Goal: Information Seeking & Learning: Learn about a topic

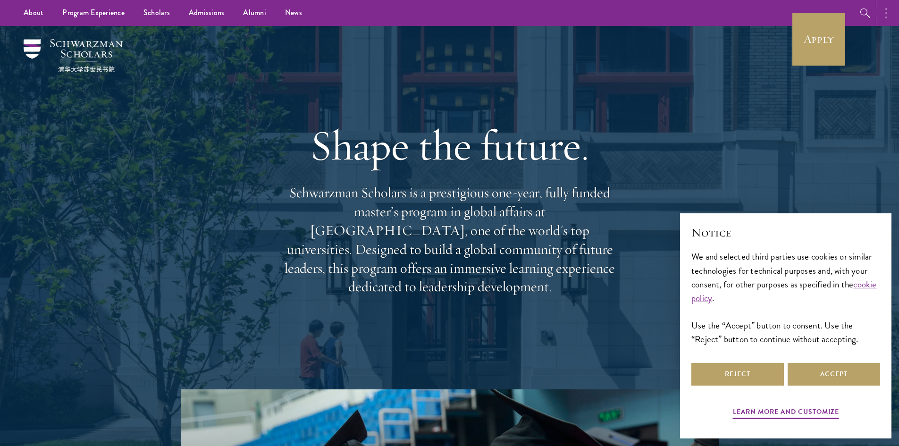
click at [883, 15] on button "button" at bounding box center [888, 13] width 21 height 26
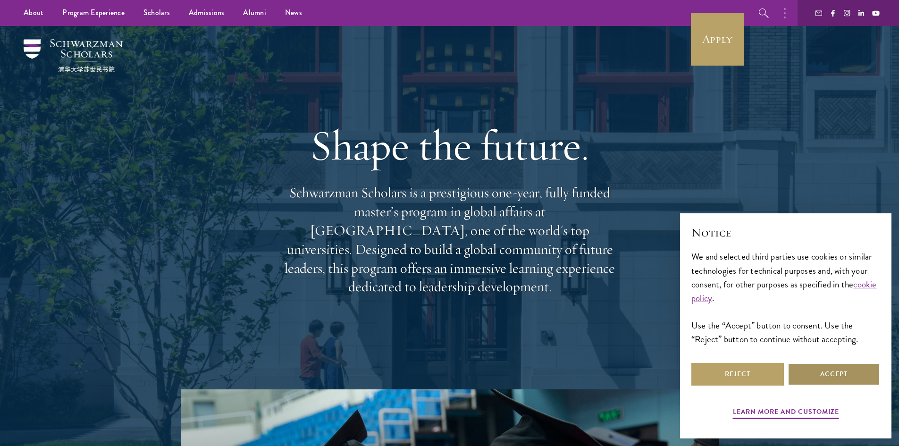
click at [840, 371] on button "Accept" at bounding box center [834, 374] width 92 height 23
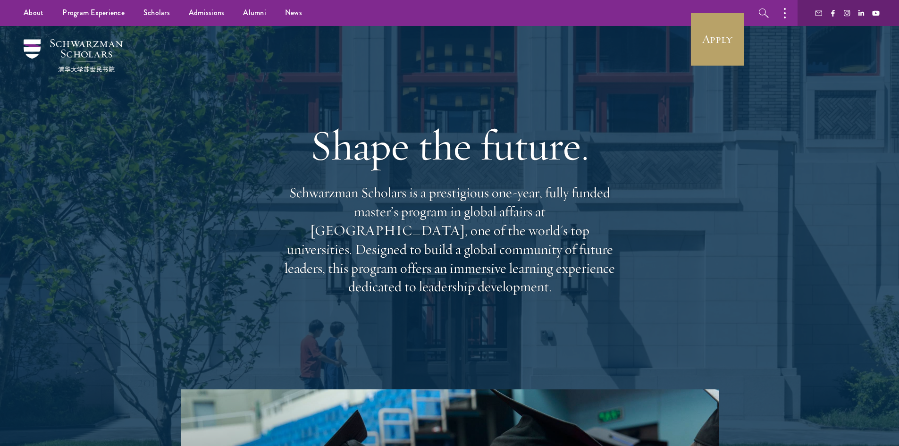
drag, startPoint x: 641, startPoint y: 337, endPoint x: 289, endPoint y: 156, distance: 395.5
click at [289, 156] on div "Shape the future. Schwarzman Scholars is a prestigious one-year, fully funded m…" at bounding box center [450, 207] width 680 height 363
click at [289, 156] on h1 "Shape the future." at bounding box center [450, 145] width 340 height 53
drag, startPoint x: 275, startPoint y: 134, endPoint x: 612, endPoint y: 315, distance: 383.0
click at [612, 315] on div "Shape the future. Schwarzman Scholars is a prestigious one-year, fully funded m…" at bounding box center [450, 207] width 680 height 363
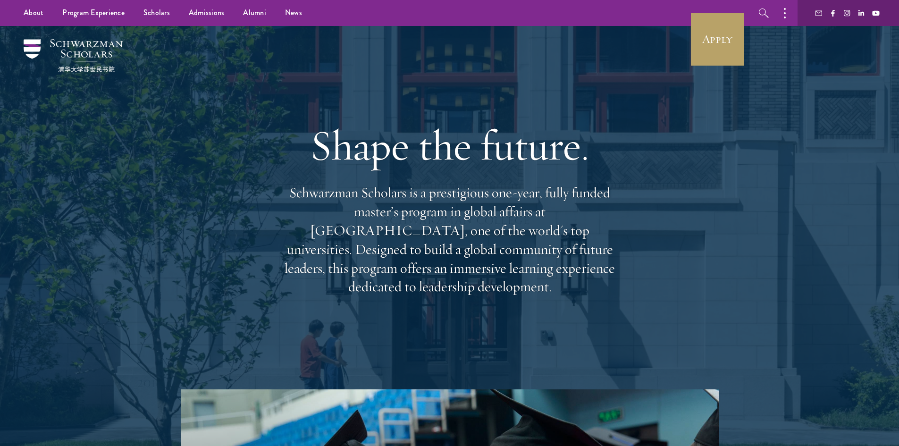
click at [612, 315] on div "Shape the future. Schwarzman Scholars is a prestigious one-year, fully funded m…" at bounding box center [450, 208] width 340 height 272
drag, startPoint x: 617, startPoint y: 306, endPoint x: 286, endPoint y: 157, distance: 363.3
click at [286, 157] on div "Shape the future. Schwarzman Scholars is a prestigious one-year, fully funded m…" at bounding box center [450, 208] width 340 height 272
click at [286, 157] on h1 "Shape the future." at bounding box center [450, 145] width 340 height 53
drag, startPoint x: 279, startPoint y: 138, endPoint x: 608, endPoint y: 291, distance: 362.5
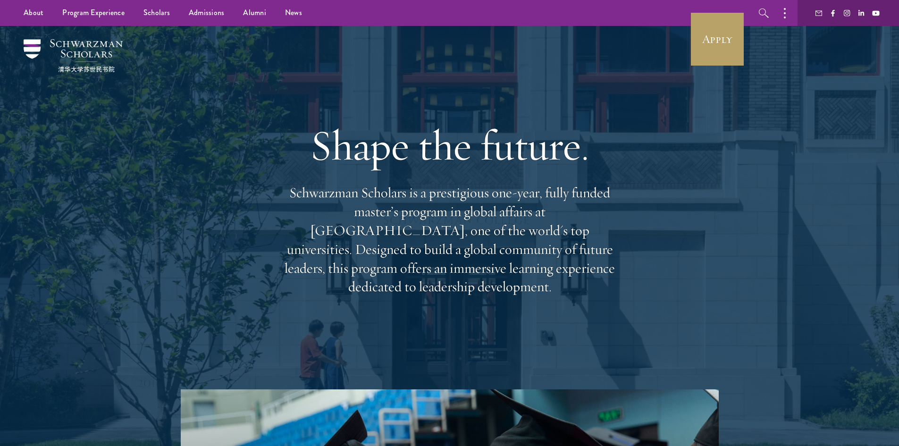
click at [608, 291] on div "Shape the future. Schwarzman Scholars is a prestigious one-year, fully funded m…" at bounding box center [450, 208] width 340 height 272
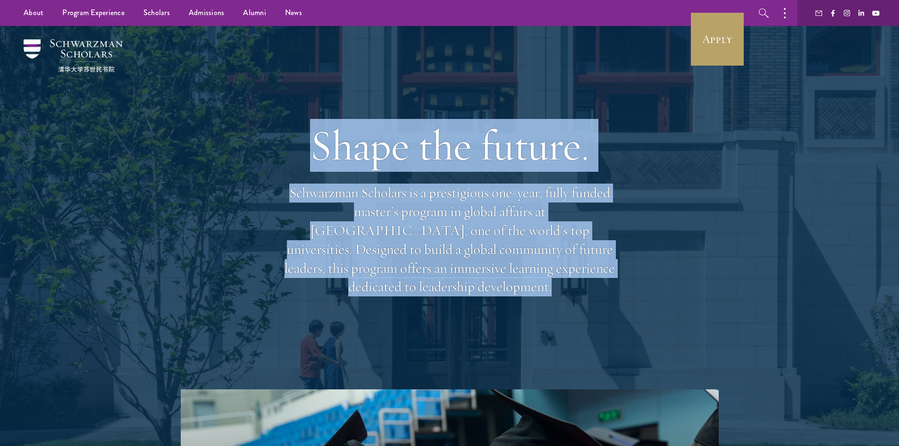
drag, startPoint x: 608, startPoint y: 291, endPoint x: 266, endPoint y: 134, distance: 377.1
click at [268, 134] on div "Shape the future. Schwarzman Scholars is a prestigious one-year, fully funded m…" at bounding box center [450, 207] width 680 height 363
click at [273, 143] on div "Shape the future. Schwarzman Scholars is a prestigious one-year, fully funded m…" at bounding box center [450, 207] width 680 height 363
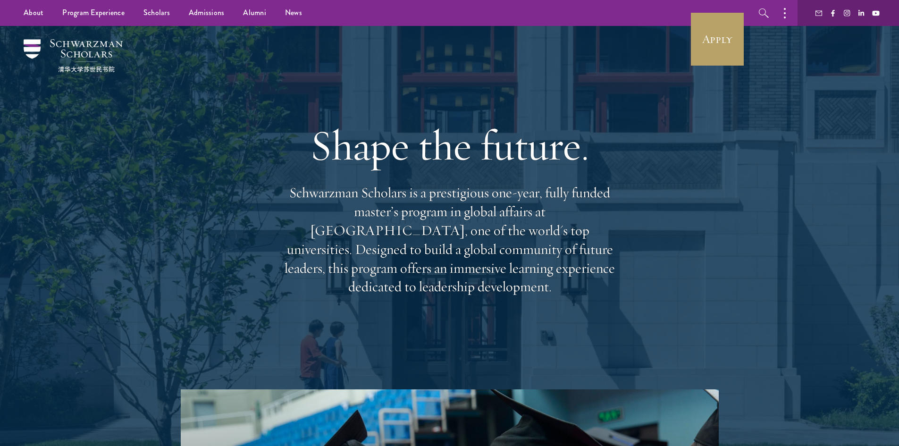
drag, startPoint x: 252, startPoint y: 124, endPoint x: 677, endPoint y: 290, distance: 456.7
click at [677, 290] on div "Shape the future. Schwarzman Scholars is a prestigious one-year, fully funded m…" at bounding box center [450, 207] width 680 height 363
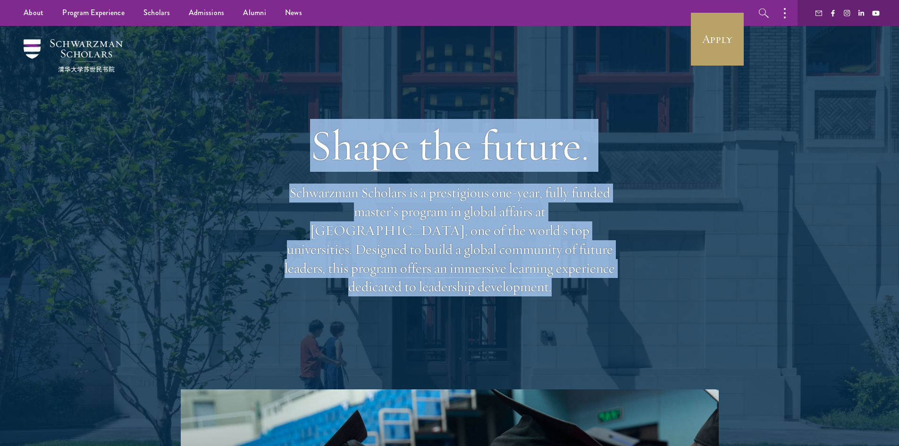
drag, startPoint x: 677, startPoint y: 290, endPoint x: 248, endPoint y: 123, distance: 460.2
click at [249, 124] on div "Shape the future. Schwarzman Scholars is a prestigious one-year, fully funded m…" at bounding box center [450, 207] width 680 height 363
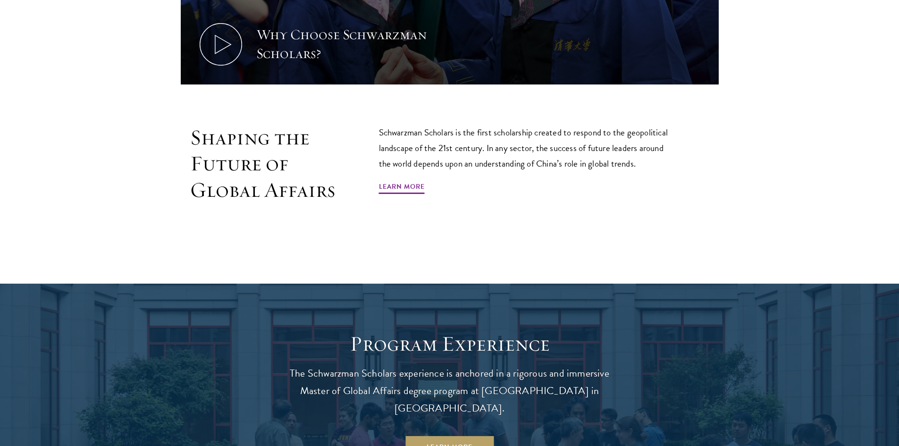
scroll to position [755, 0]
